Goal: Transaction & Acquisition: Purchase product/service

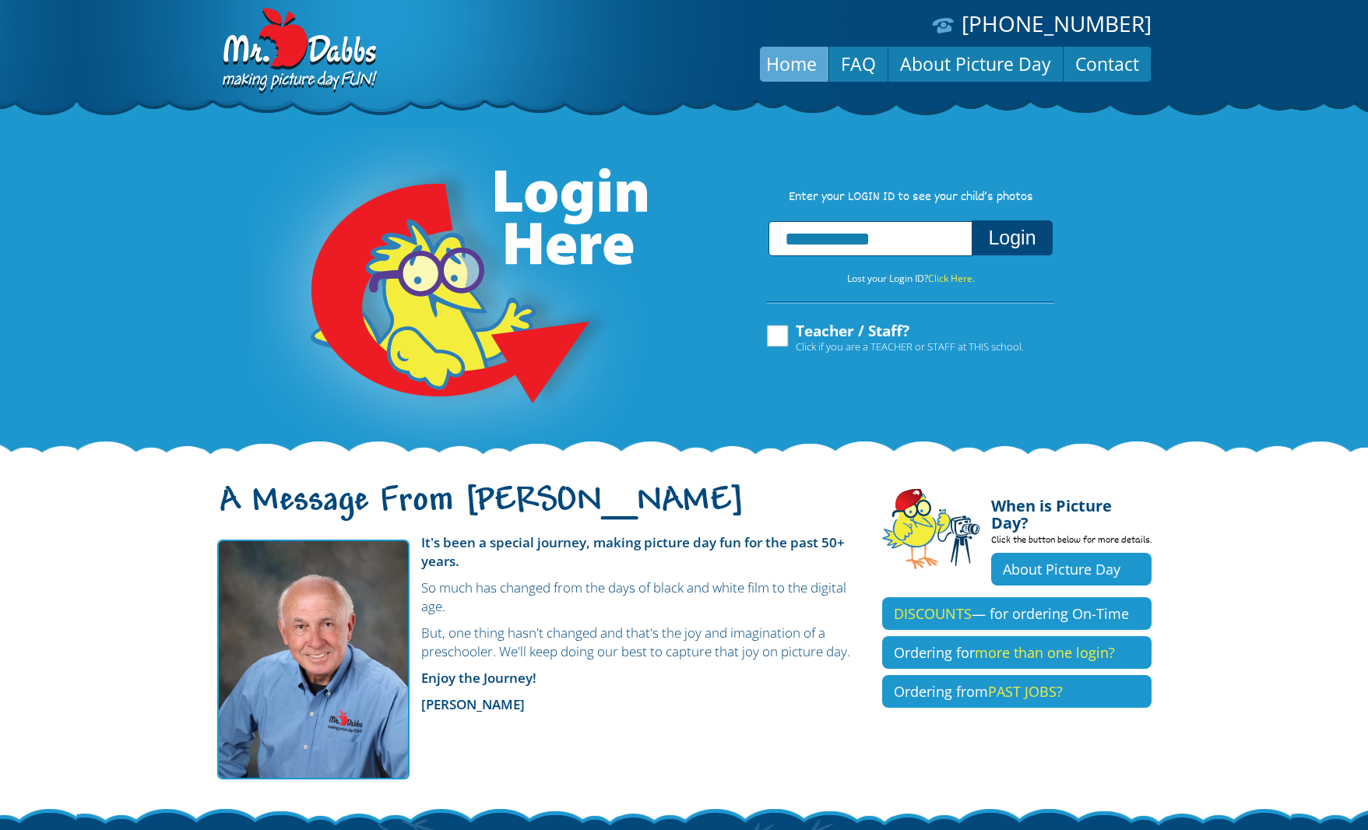
type input "**********"
click at [1016, 233] on button "Login" at bounding box center [1012, 237] width 80 height 35
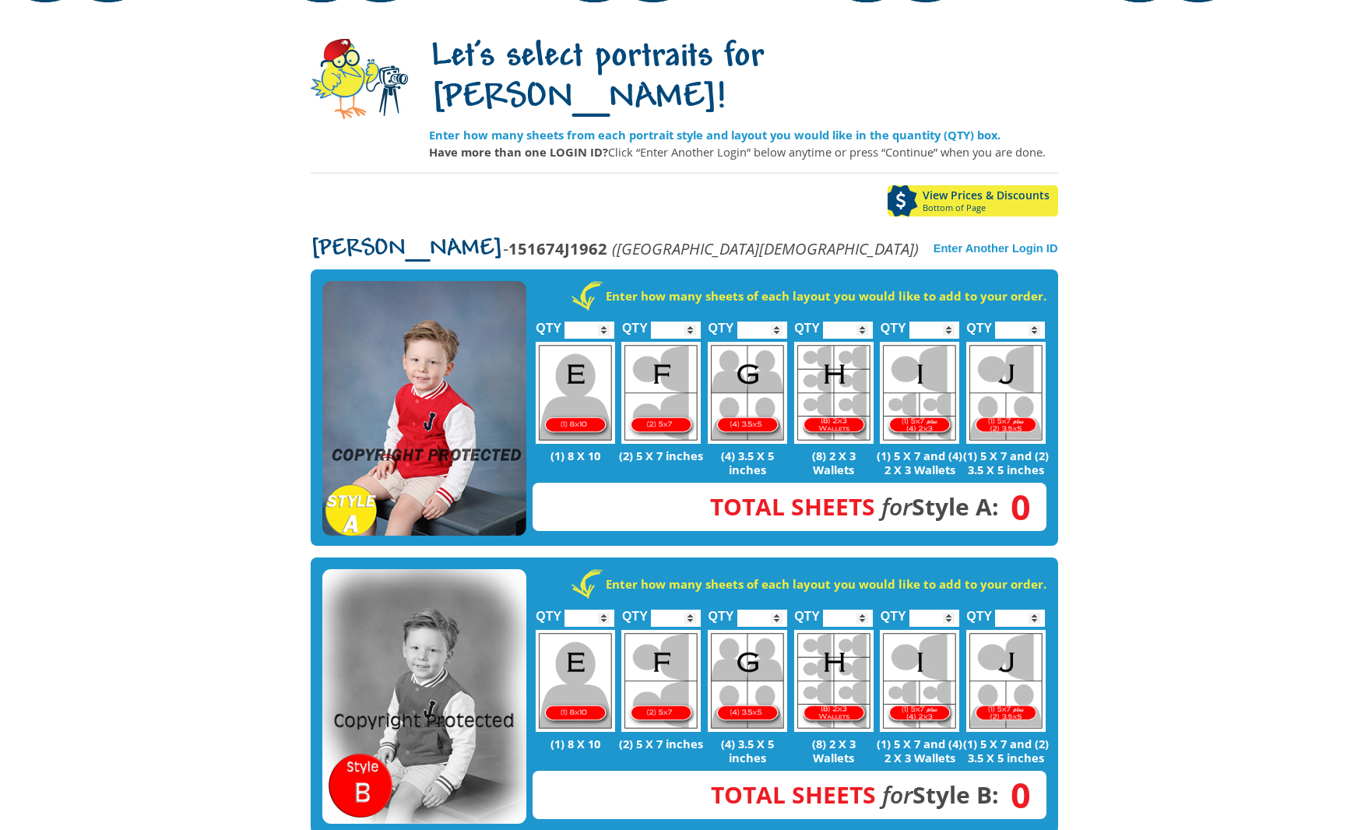
scroll to position [178, 0]
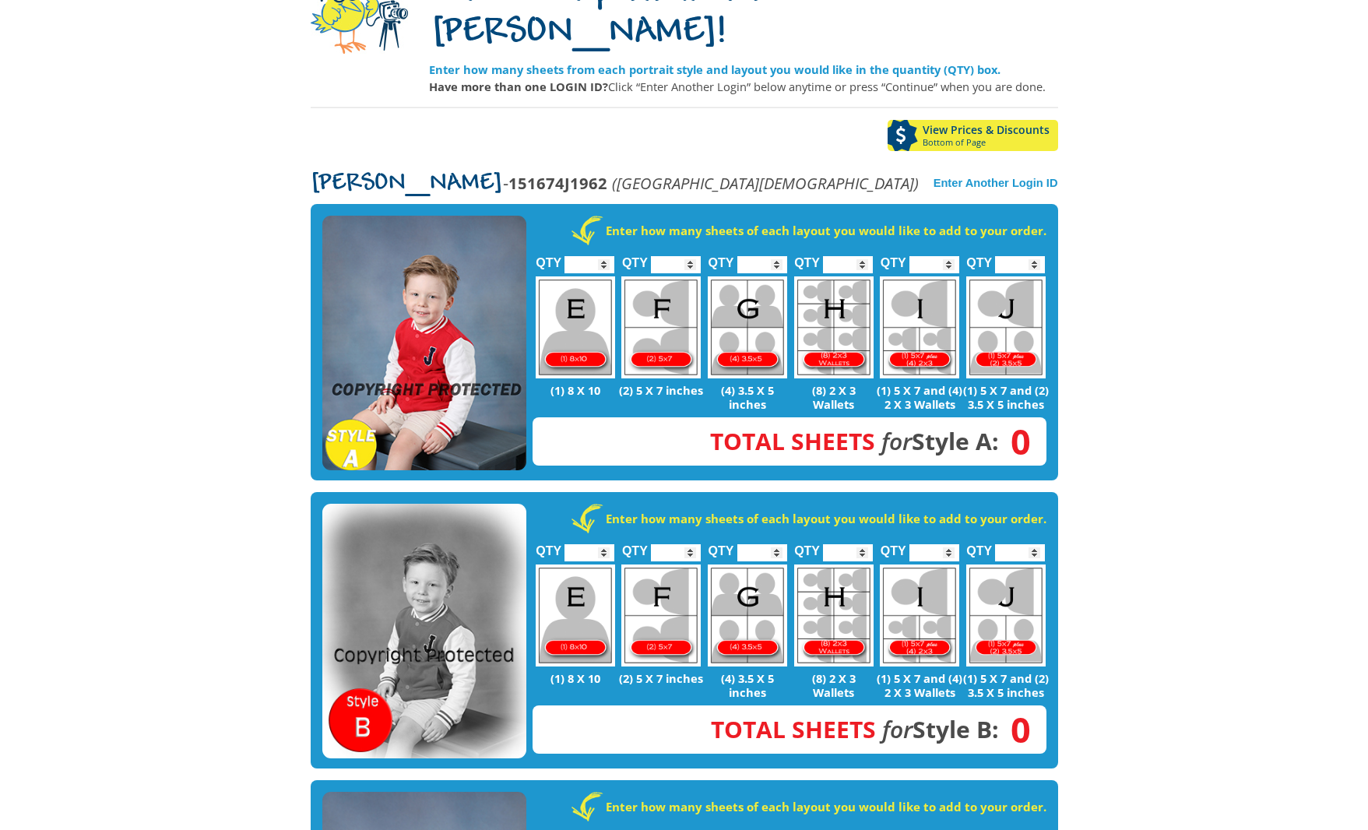
click at [424, 287] on img at bounding box center [424, 343] width 204 height 255
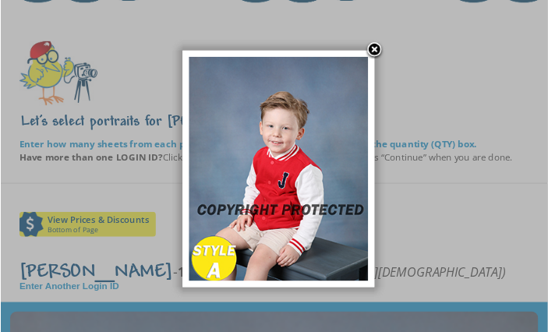
scroll to position [178, 0]
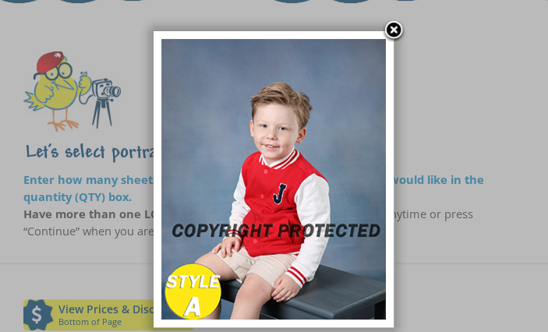
click at [393, 28] on link at bounding box center [393, 30] width 23 height 23
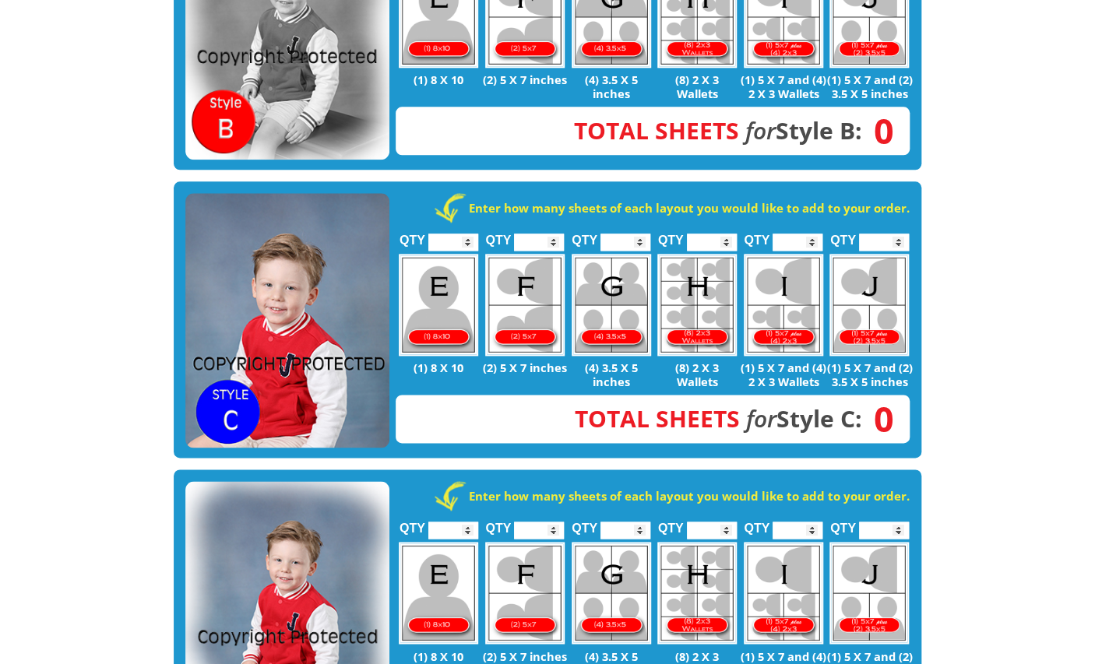
scroll to position [778, 0]
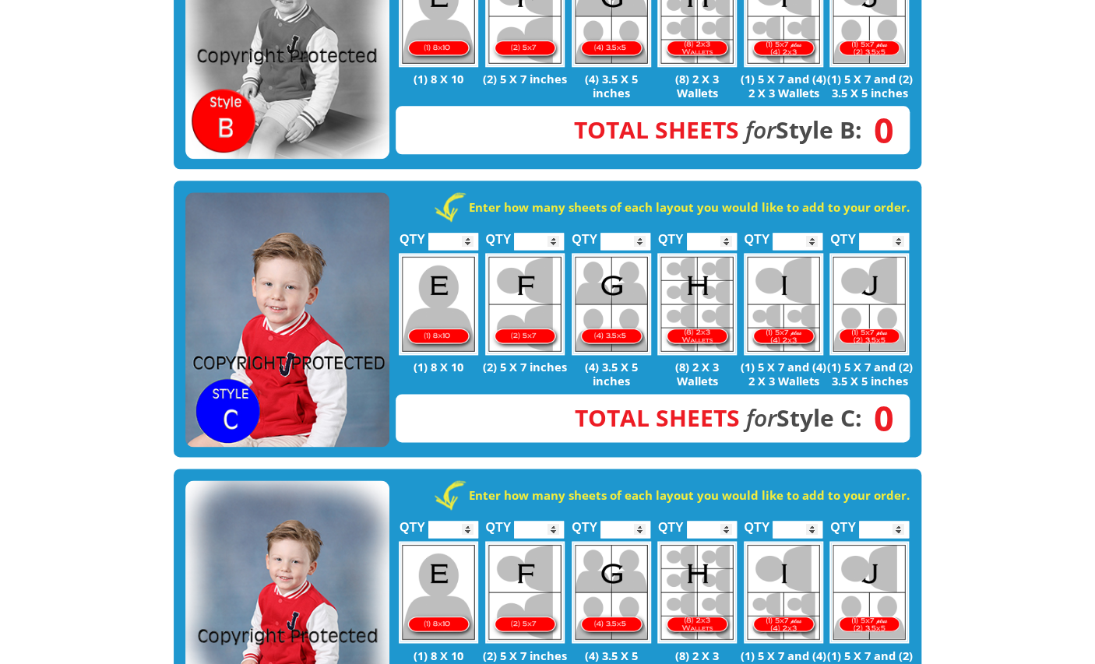
click at [337, 245] on img at bounding box center [287, 319] width 204 height 255
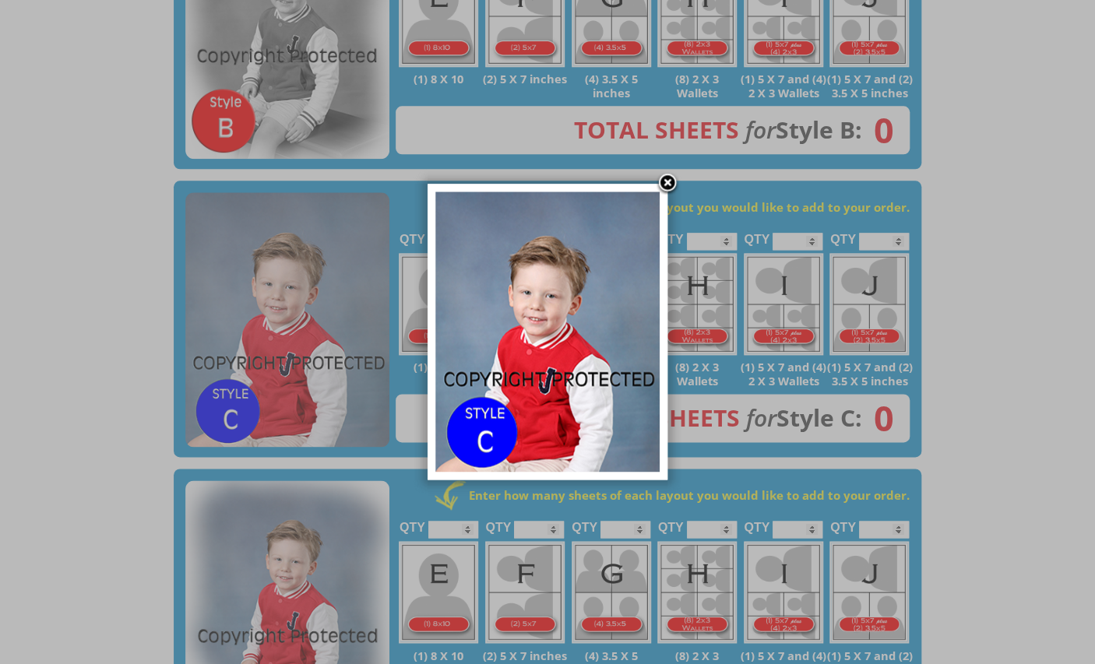
drag, startPoint x: 671, startPoint y: 187, endPoint x: 649, endPoint y: 186, distance: 21.8
click at [669, 187] on link at bounding box center [667, 183] width 23 height 23
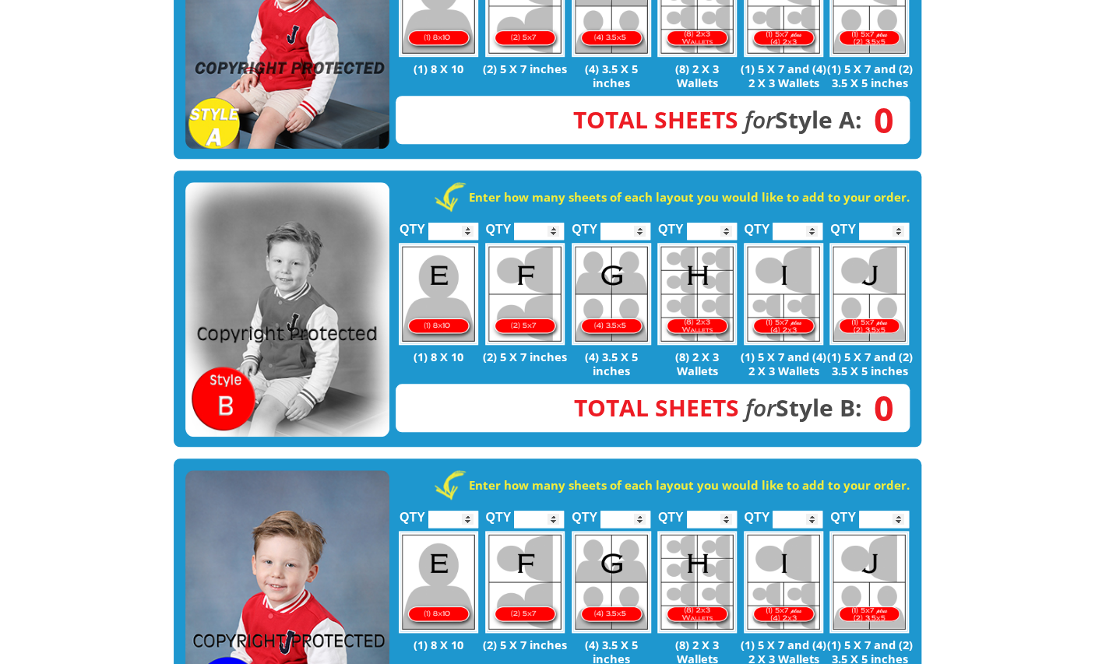
scroll to position [465, 0]
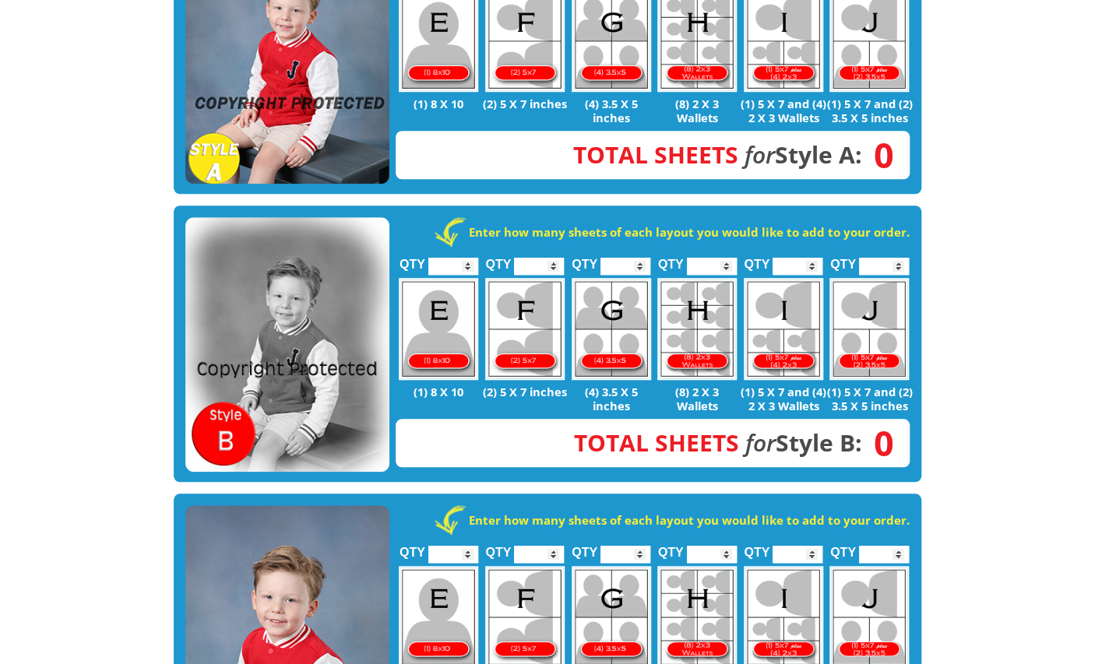
click at [305, 139] on img at bounding box center [287, 56] width 204 height 255
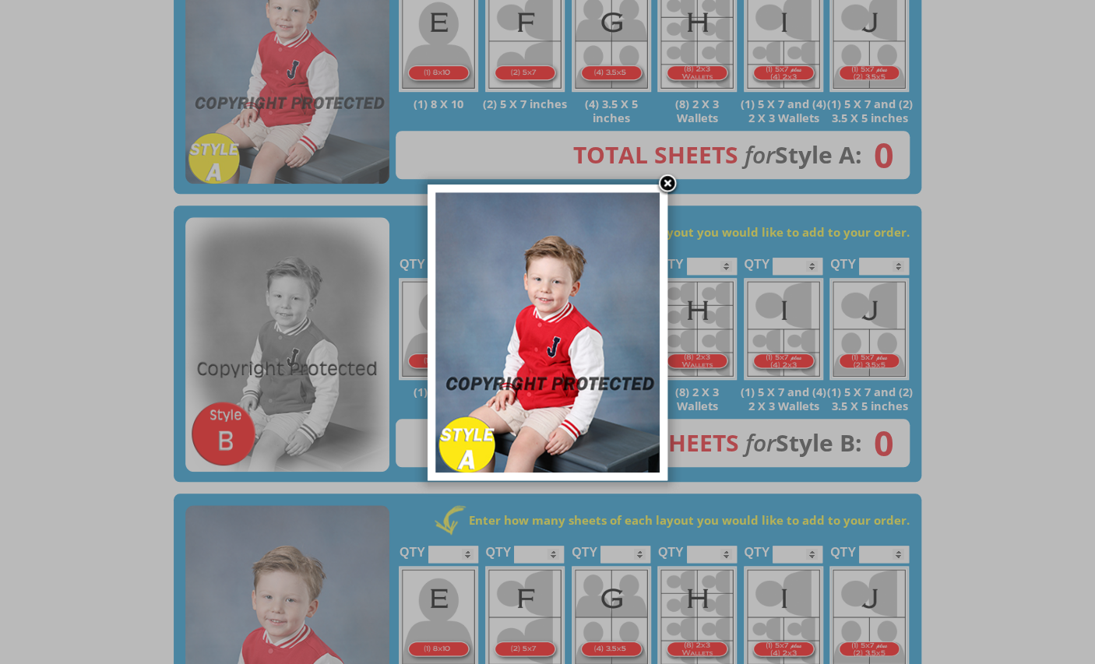
click at [666, 177] on link at bounding box center [667, 184] width 23 height 23
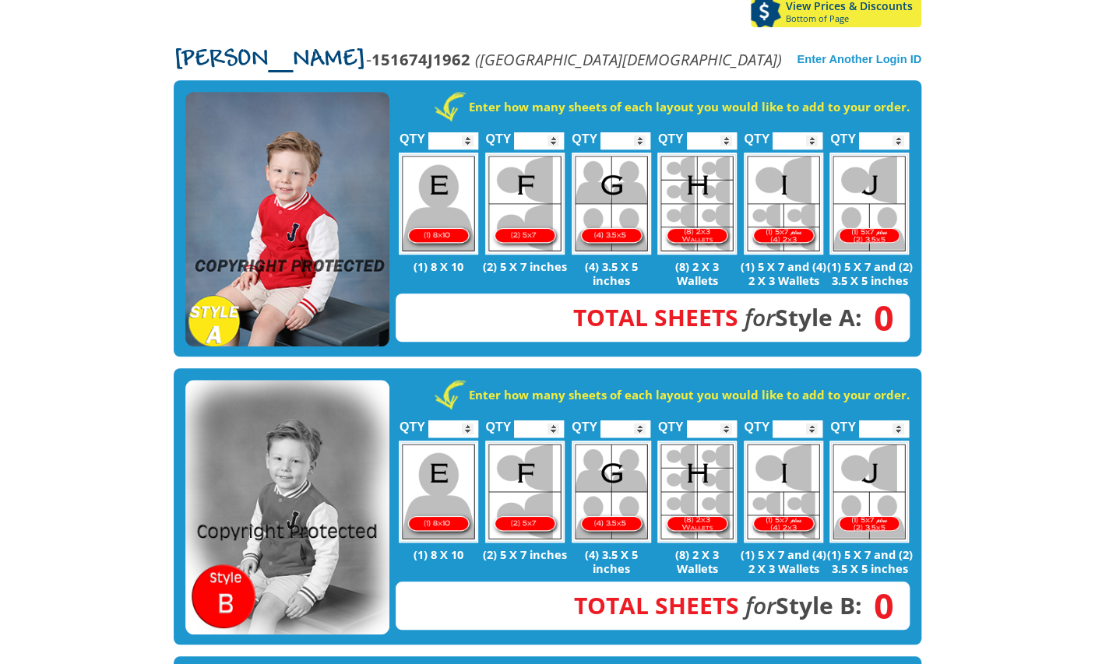
scroll to position [162, 0]
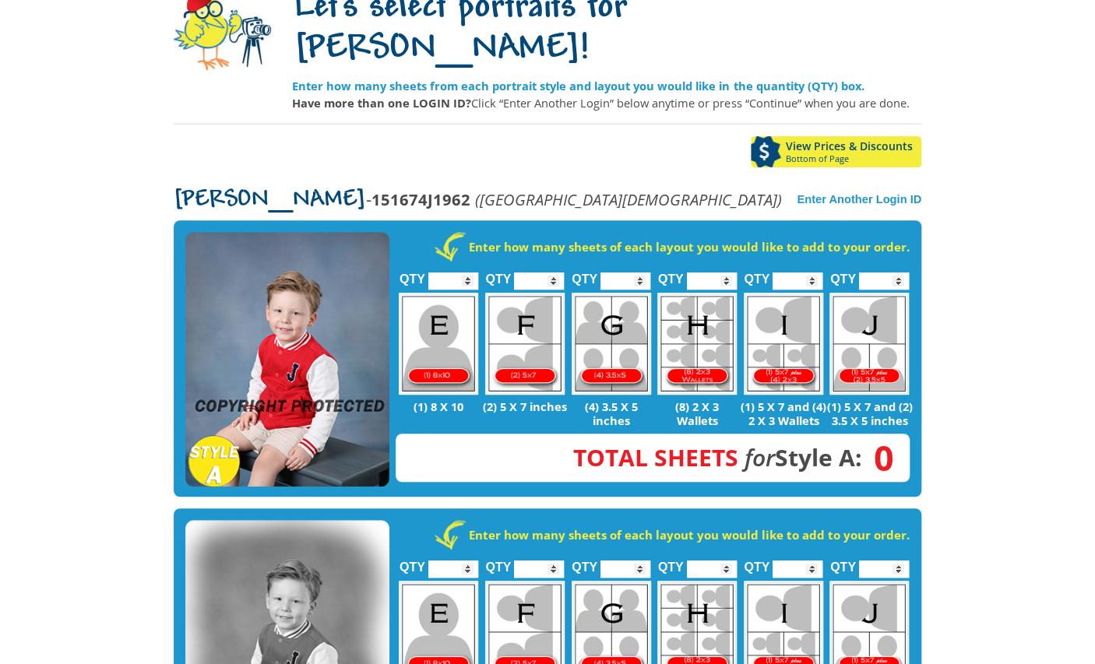
click at [331, 266] on img at bounding box center [287, 359] width 204 height 255
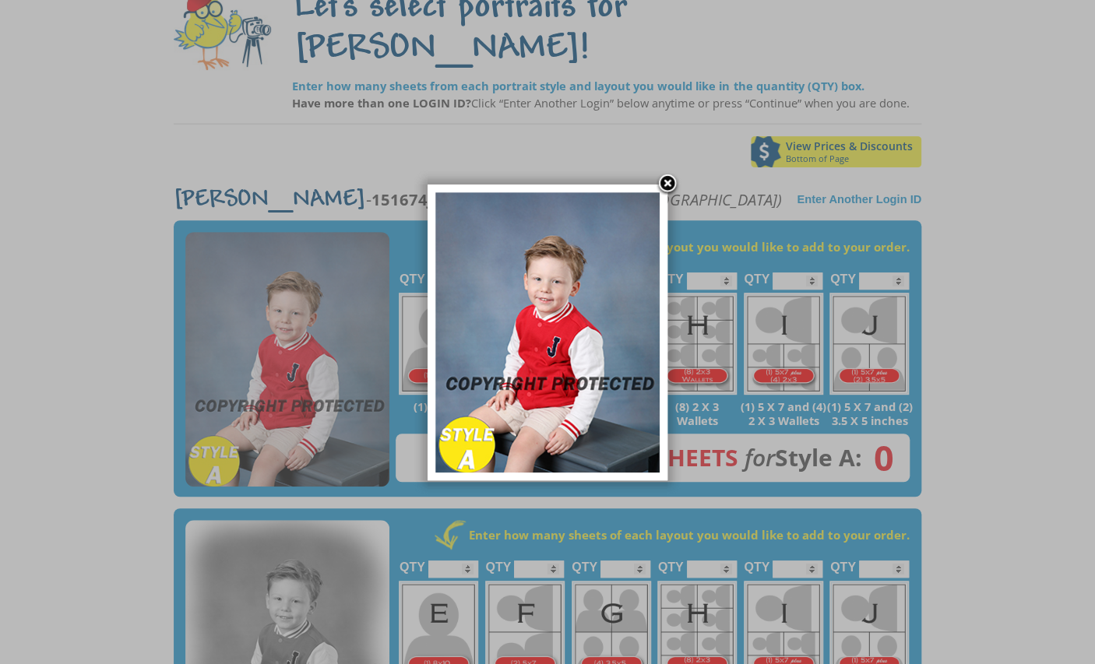
click at [674, 182] on link at bounding box center [667, 184] width 23 height 23
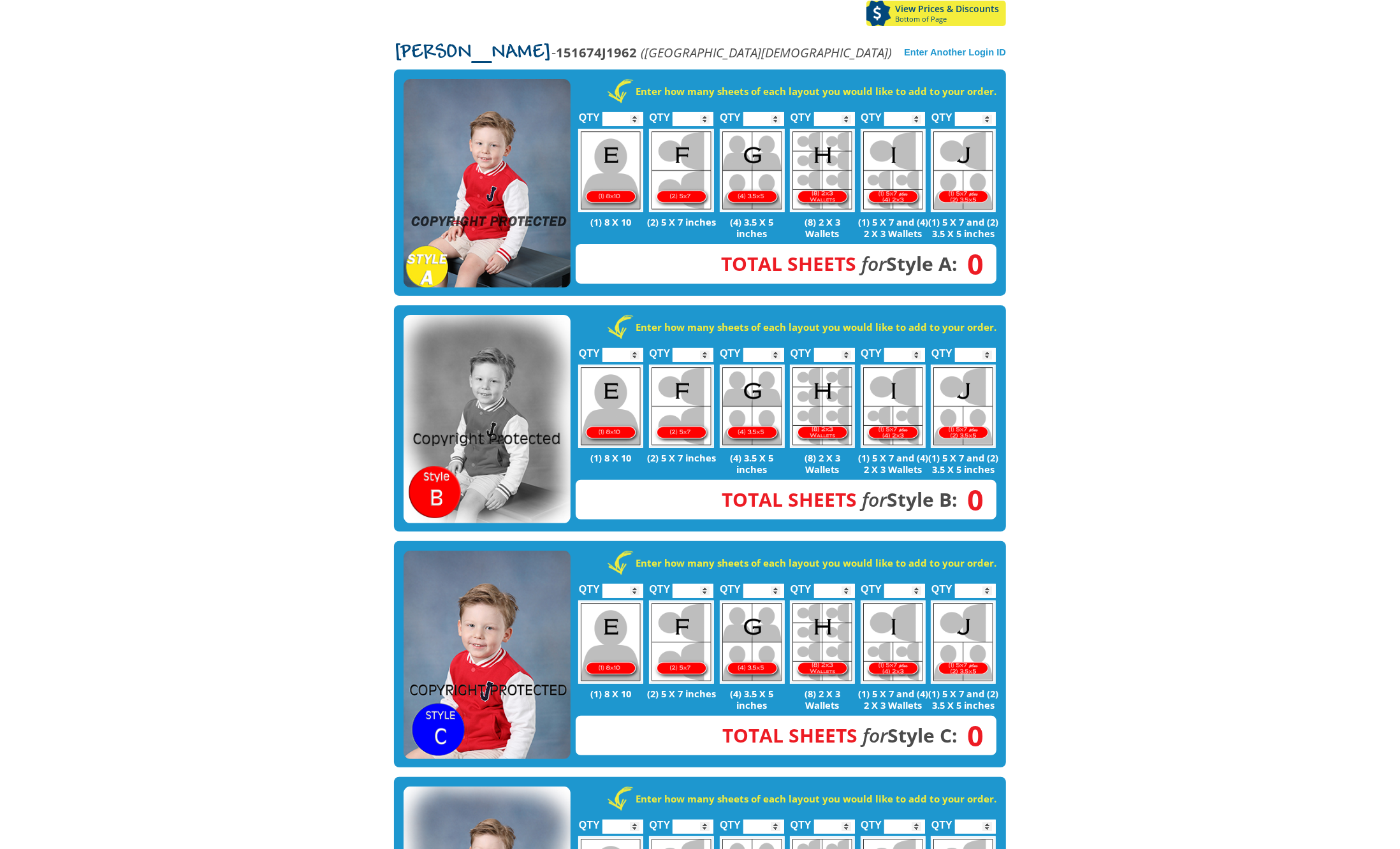
scroll to position [0, 0]
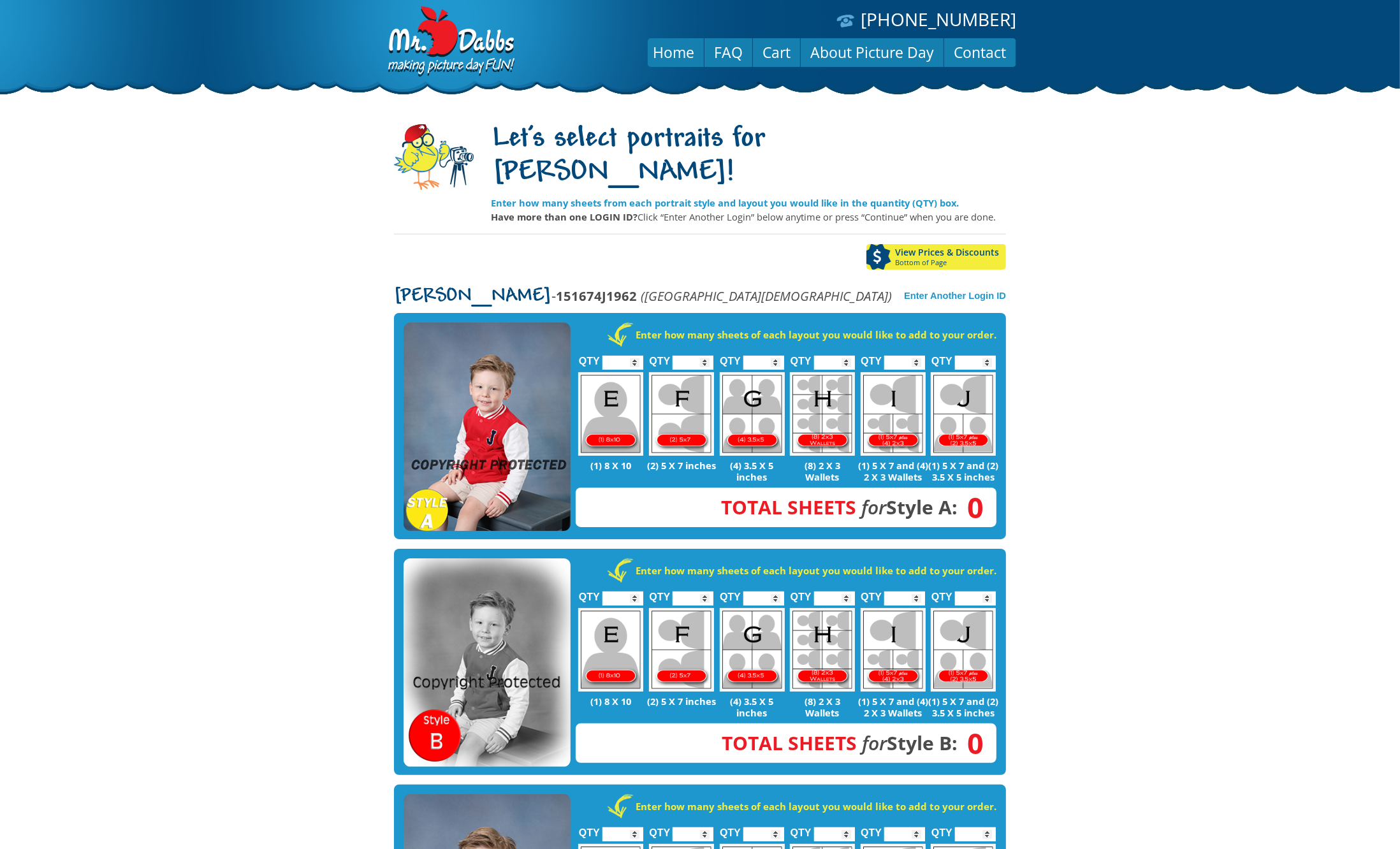
click at [706, 356] on input "*" at bounding box center [693, 363] width 41 height 14
click at [708, 356] on input "*" at bounding box center [693, 363] width 41 height 14
type input "*"
click at [708, 356] on input "*" at bounding box center [693, 363] width 41 height 14
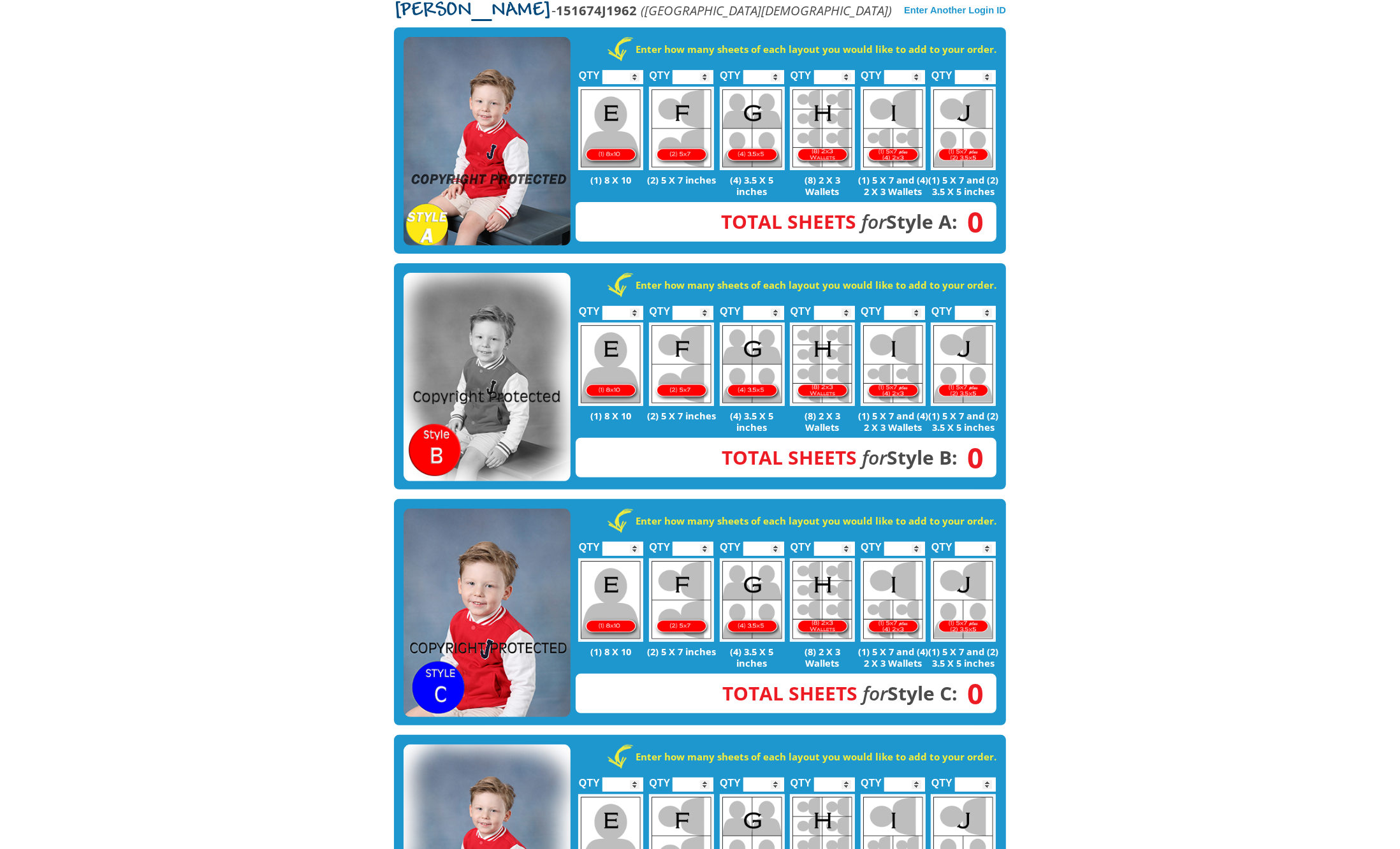
scroll to position [347, 0]
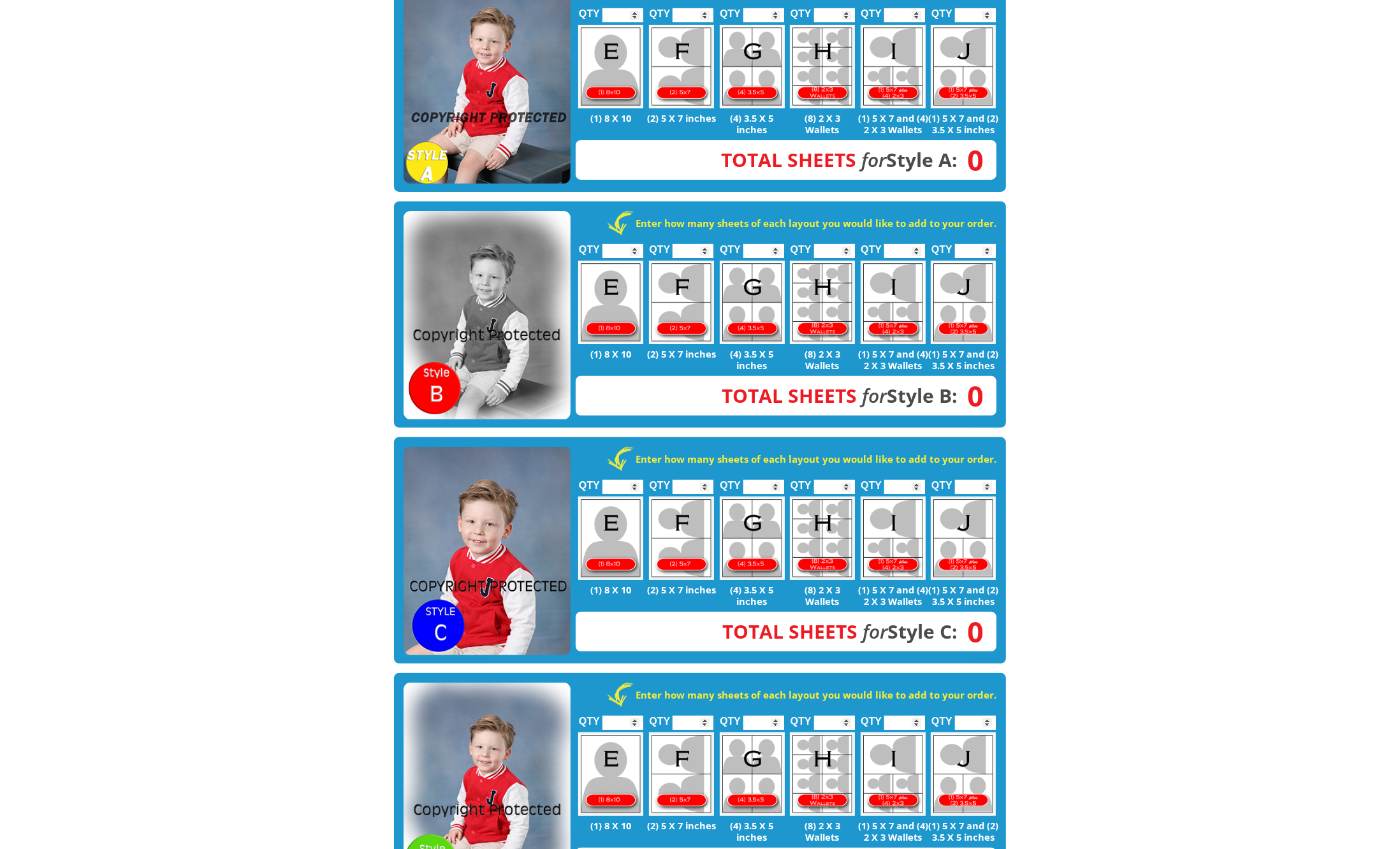
click at [529, 447] on img at bounding box center [487, 551] width 167 height 209
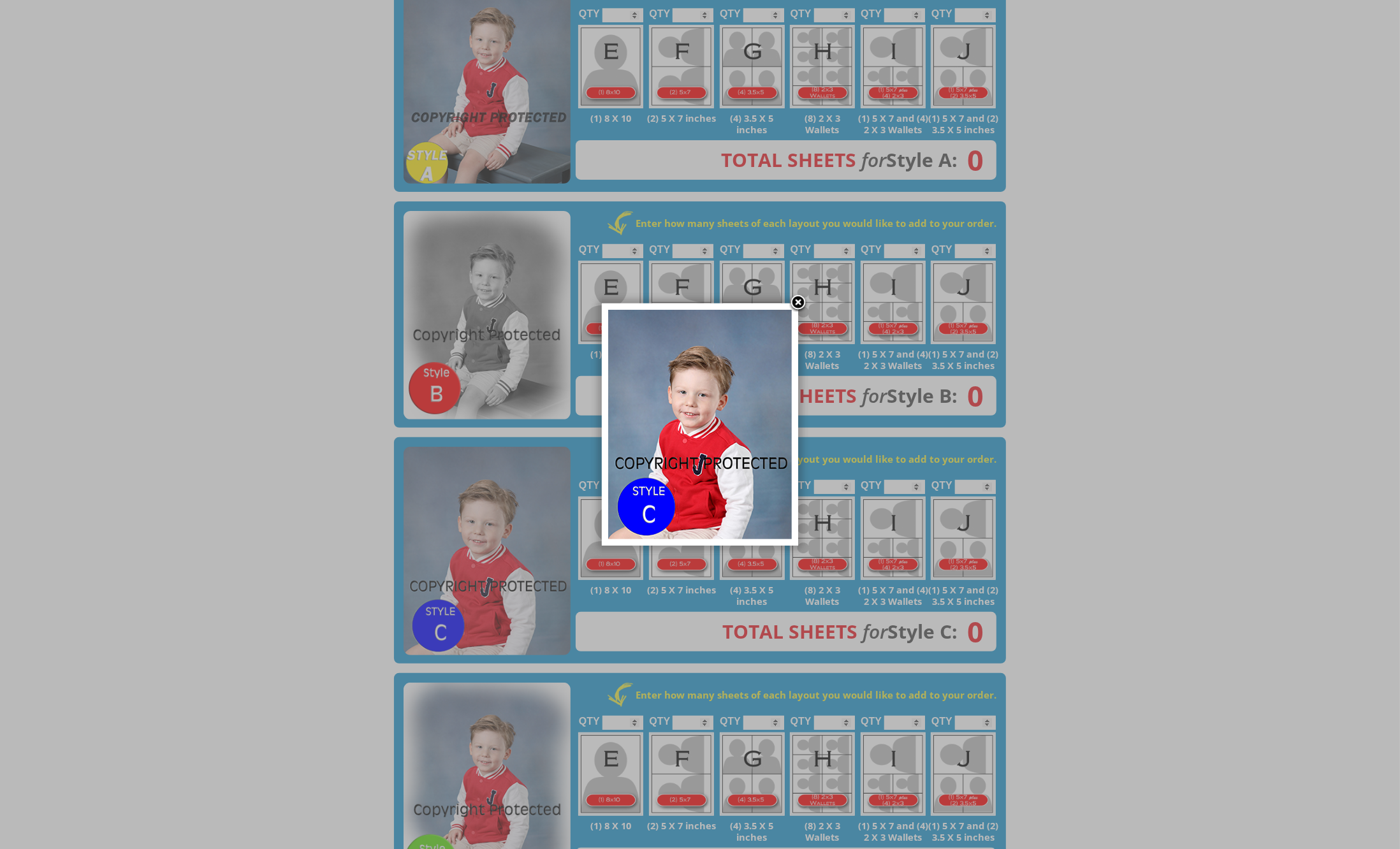
click at [800, 305] on link at bounding box center [797, 303] width 19 height 19
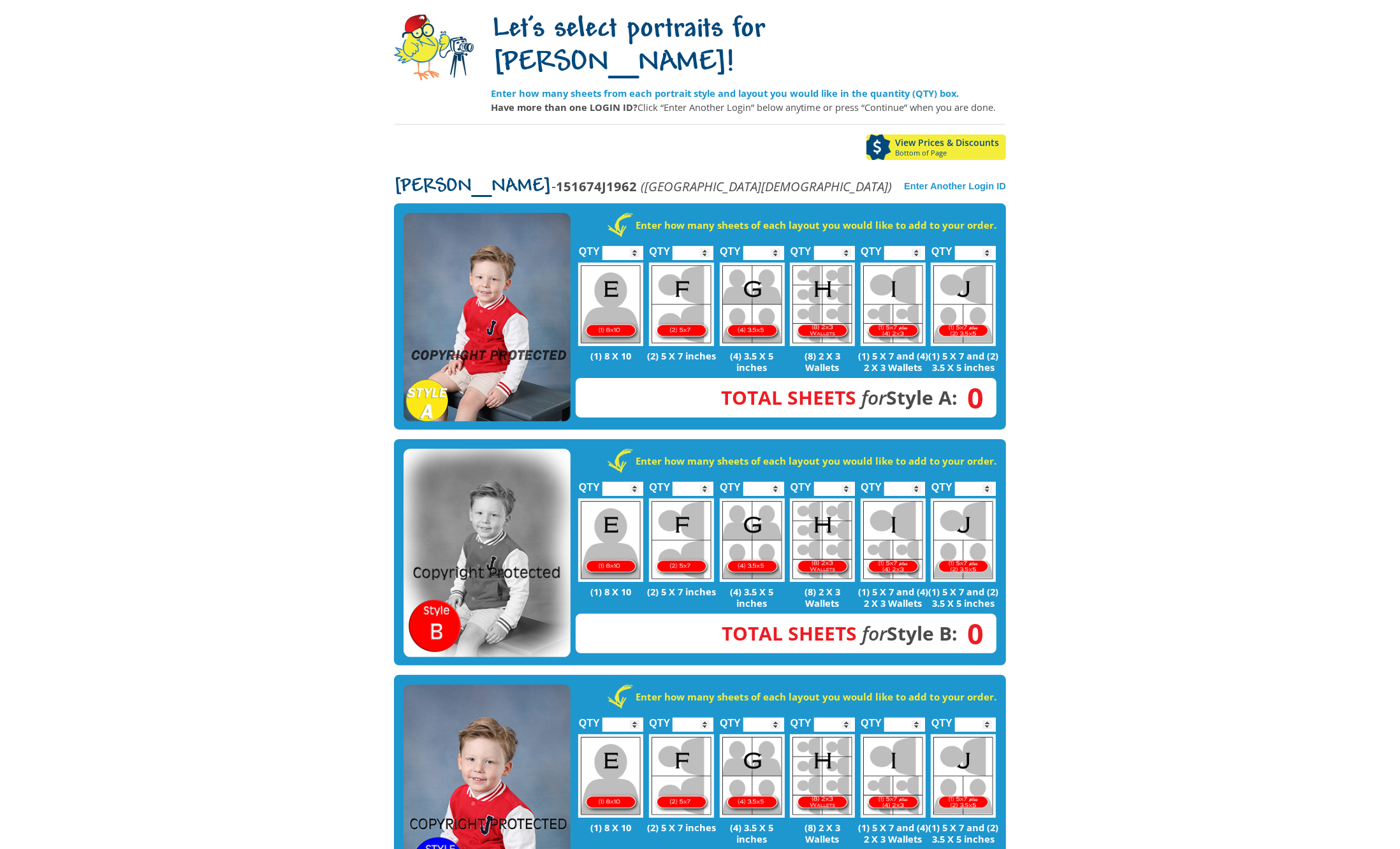
scroll to position [0, 0]
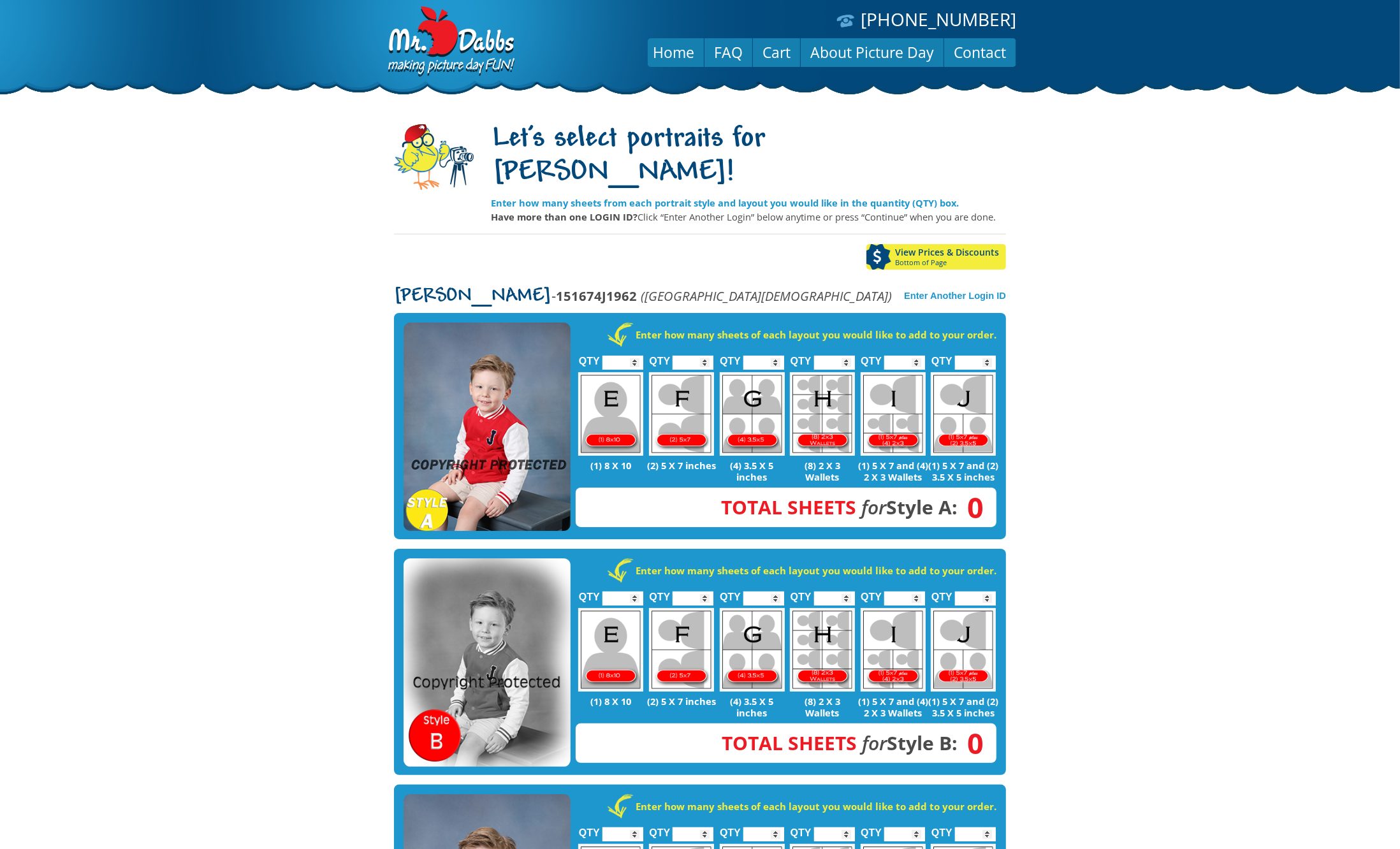
click at [529, 341] on img at bounding box center [487, 427] width 167 height 209
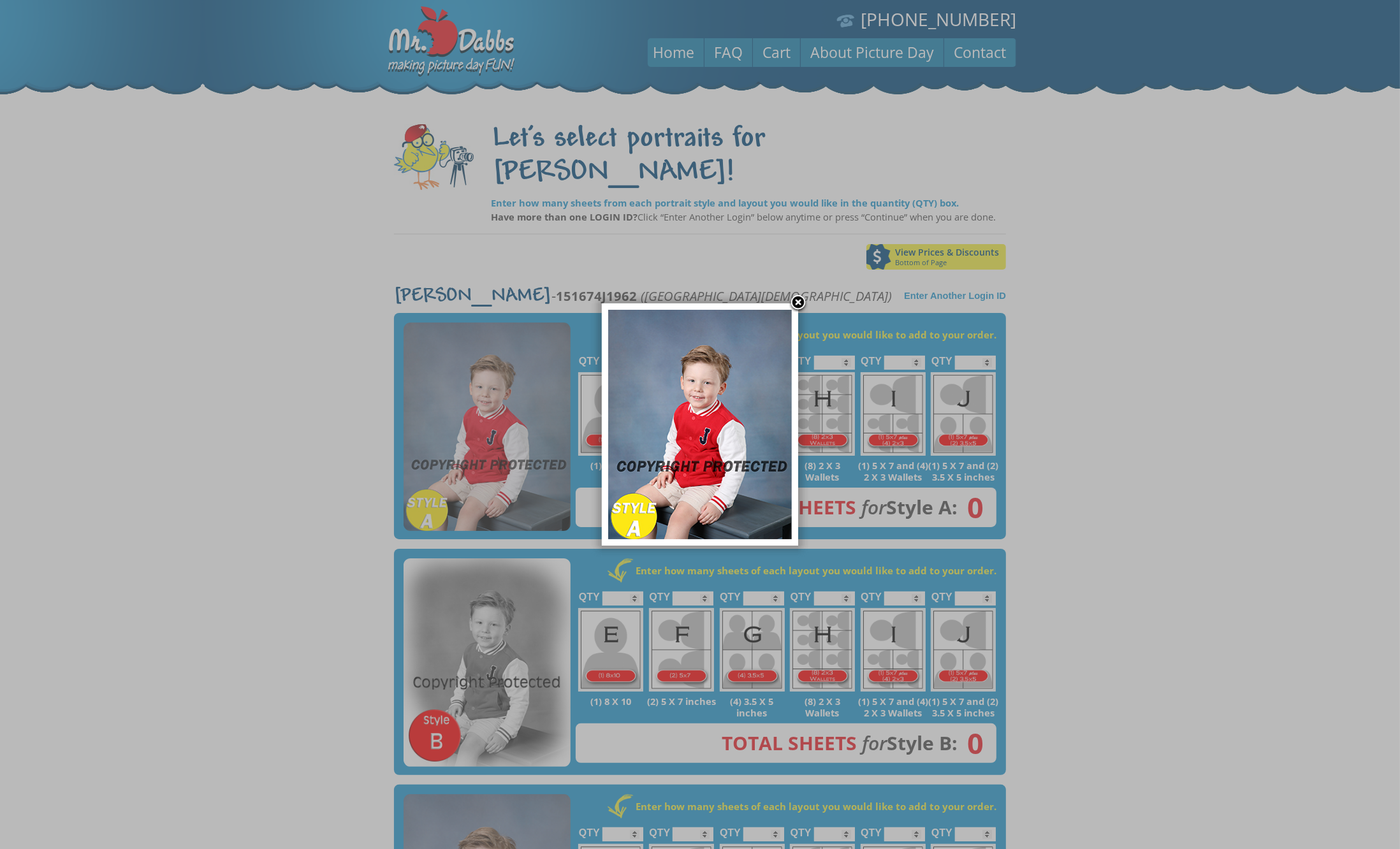
click at [799, 306] on link at bounding box center [797, 303] width 19 height 19
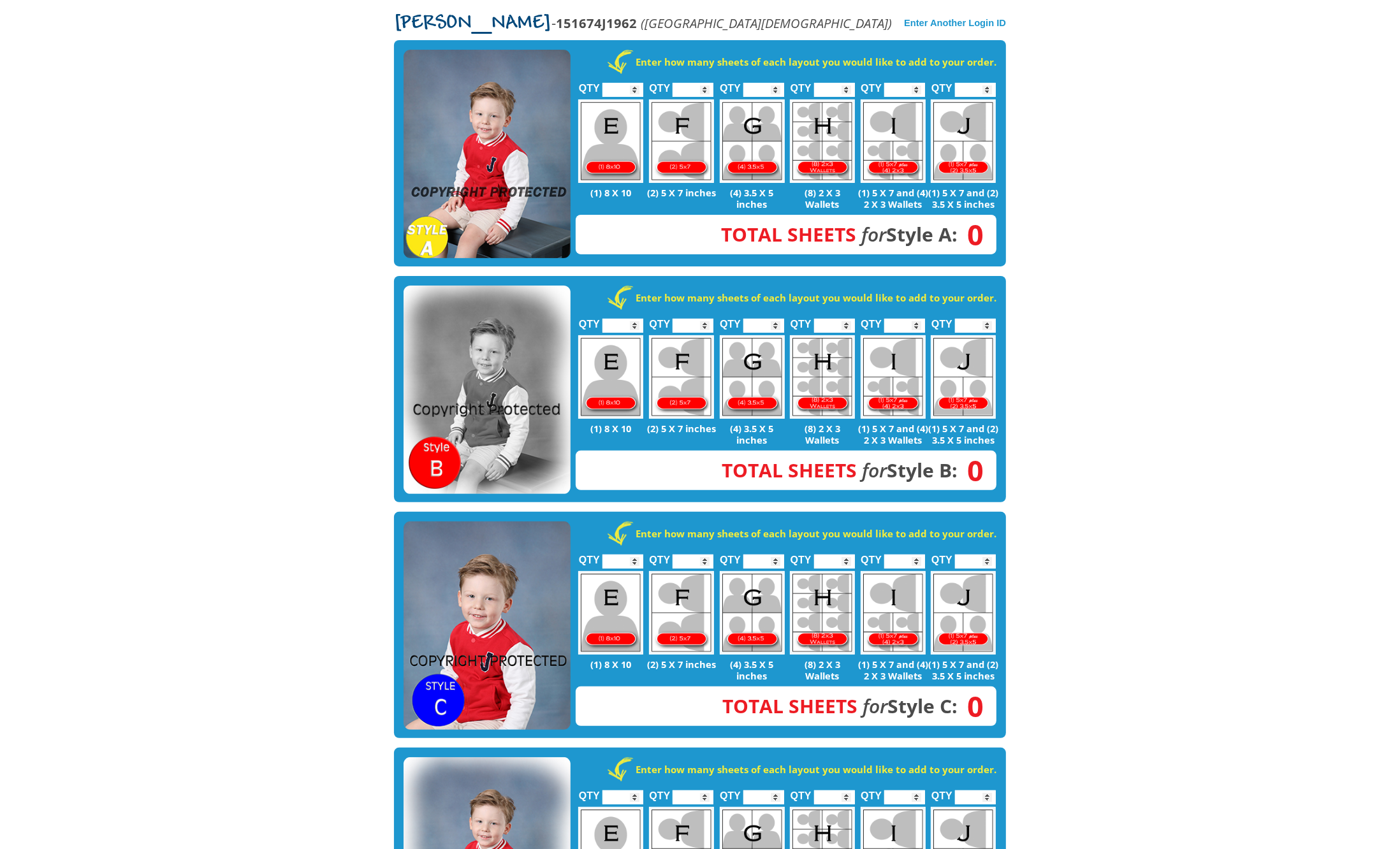
scroll to position [265, 0]
